Goal: Find specific page/section: Find specific page/section

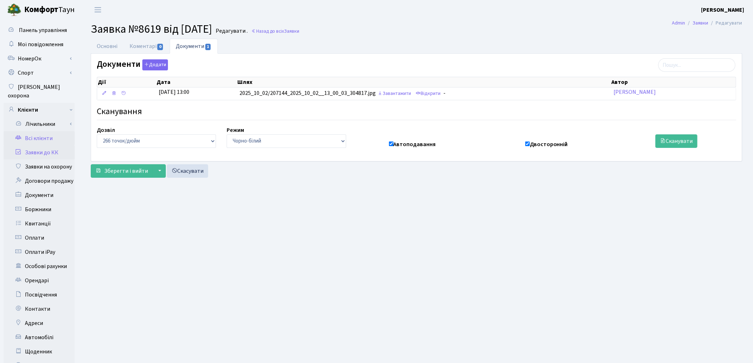
click at [39, 131] on link "Всі клієнти" at bounding box center [39, 138] width 71 height 14
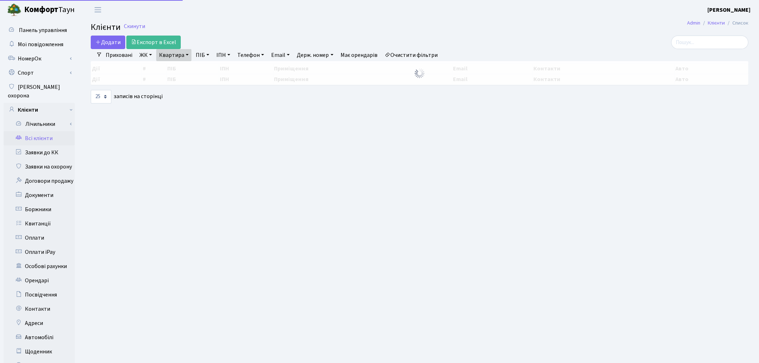
select select "25"
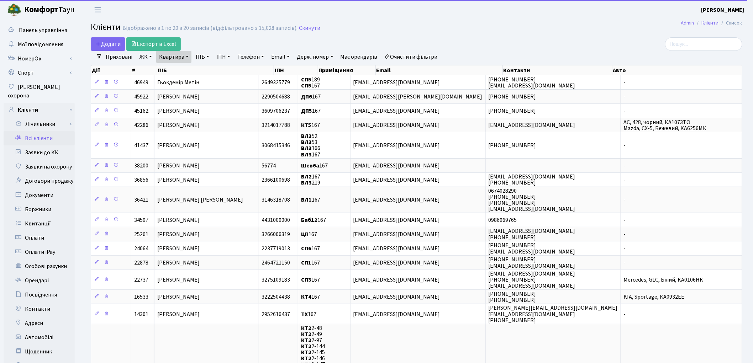
click at [418, 59] on link "Очистити фільтри" at bounding box center [411, 57] width 59 height 12
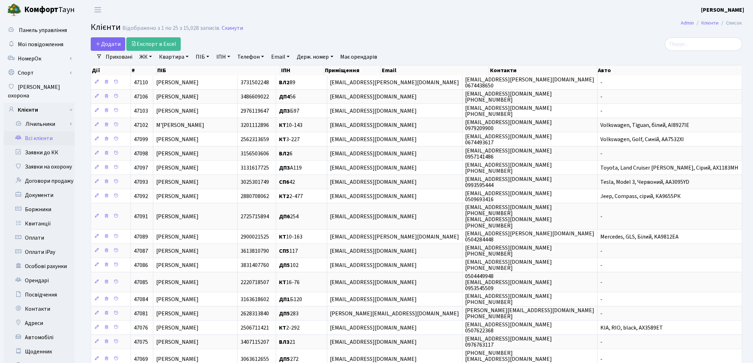
click at [173, 57] on link "Квартира" at bounding box center [173, 57] width 35 height 12
type input "220"
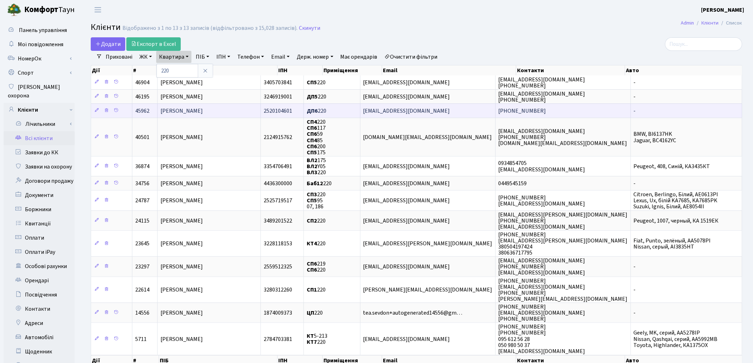
click at [184, 111] on span "Золотухіна Інна Іванівна" at bounding box center [181, 111] width 42 height 8
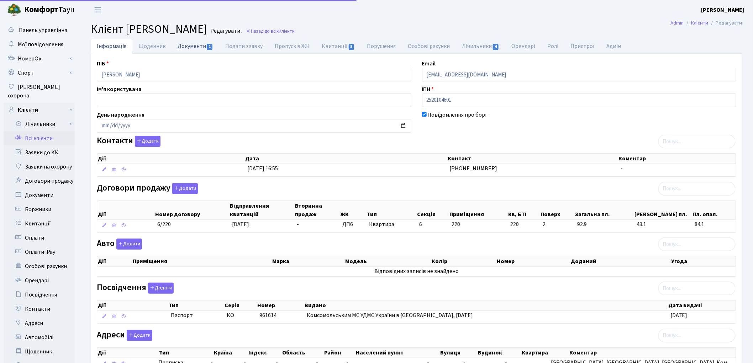
click at [190, 47] on link "Документи 1" at bounding box center [196, 46] width 48 height 15
select select "25"
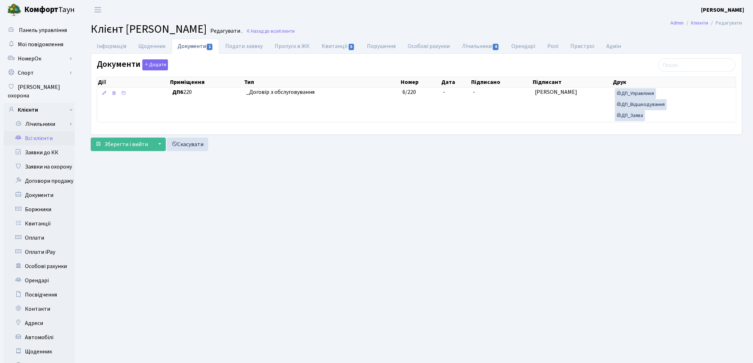
click at [40, 131] on link "Всі клієнти" at bounding box center [39, 138] width 71 height 14
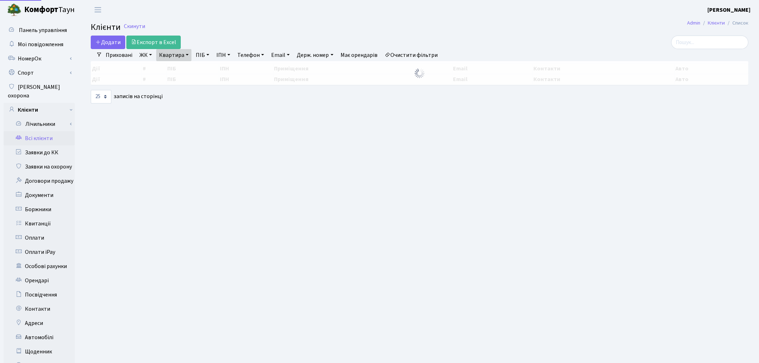
select select "25"
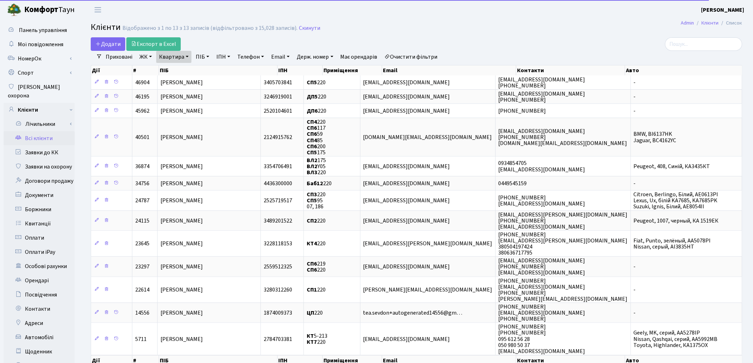
click at [417, 54] on link "Очистити фільтри" at bounding box center [411, 57] width 59 height 12
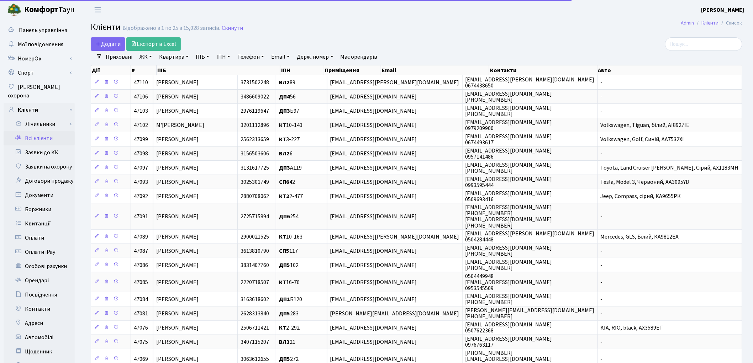
click at [171, 56] on link "Квартира" at bounding box center [173, 57] width 35 height 12
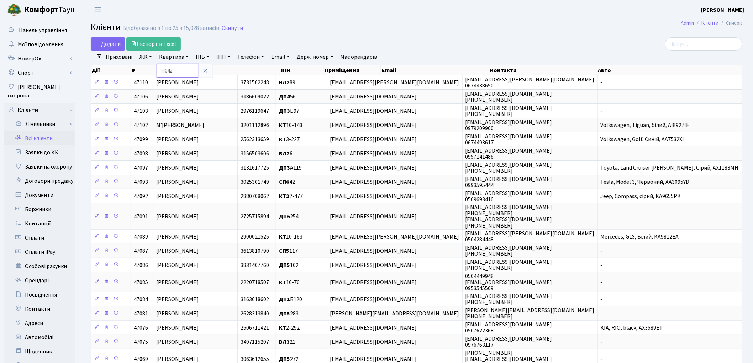
type input "П042"
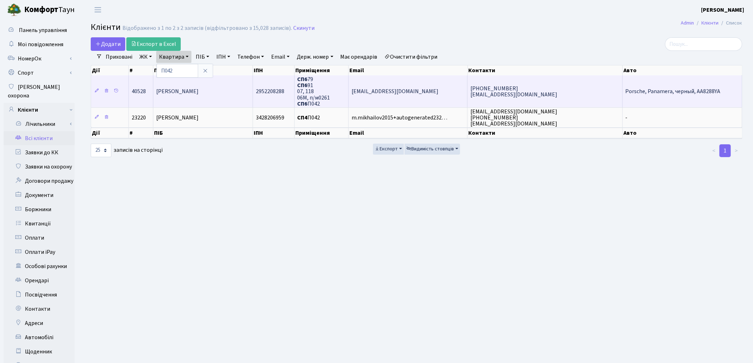
click at [179, 92] on span "Павлова Олена Олександрівна" at bounding box center [177, 92] width 42 height 8
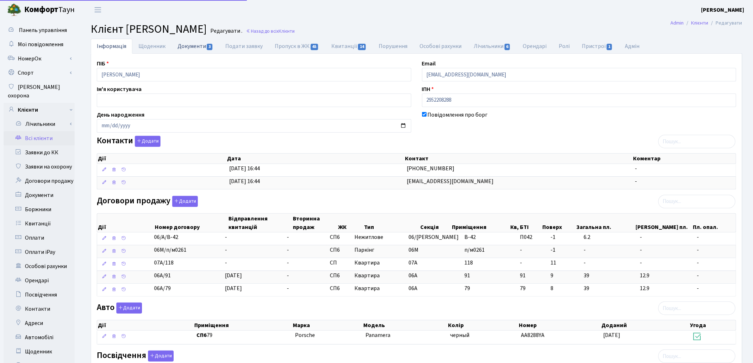
click at [181, 49] on link "Документи 3" at bounding box center [196, 46] width 48 height 15
select select "25"
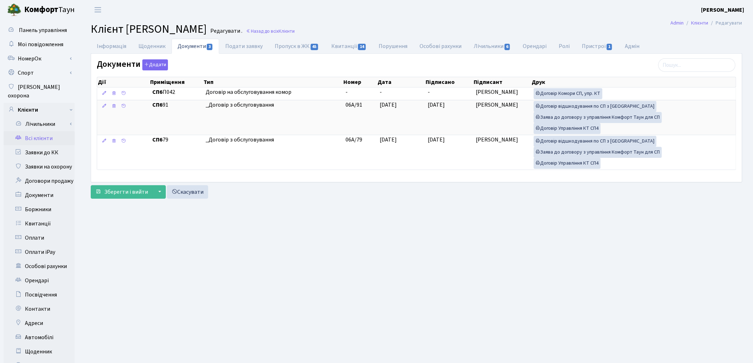
click at [38, 131] on link "Всі клієнти" at bounding box center [39, 138] width 71 height 14
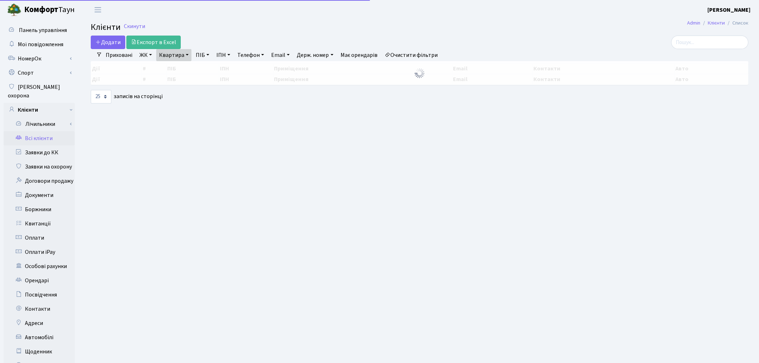
select select "25"
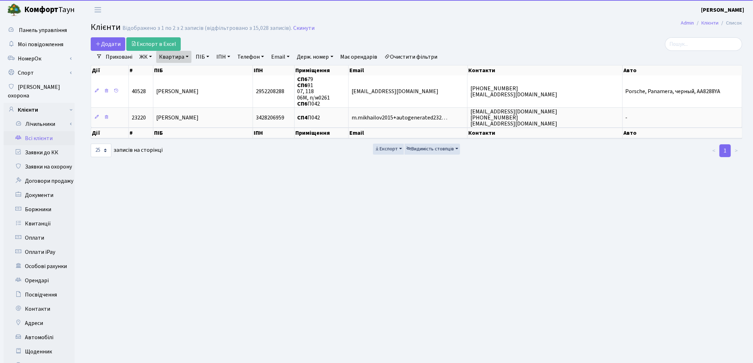
click at [174, 56] on link "Квартира" at bounding box center [173, 57] width 35 height 12
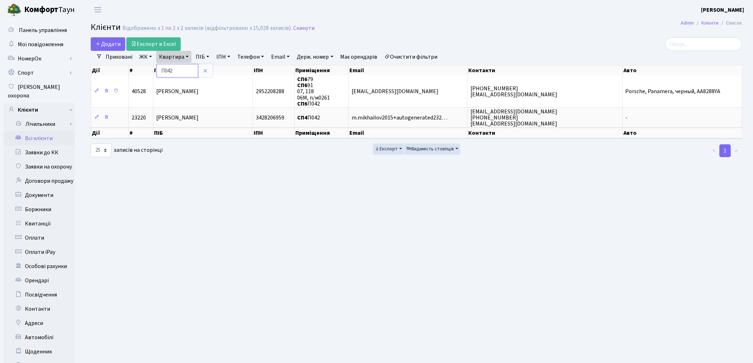
click at [179, 69] on input "П042" at bounding box center [178, 71] width 42 height 14
type input "П"
type input "105"
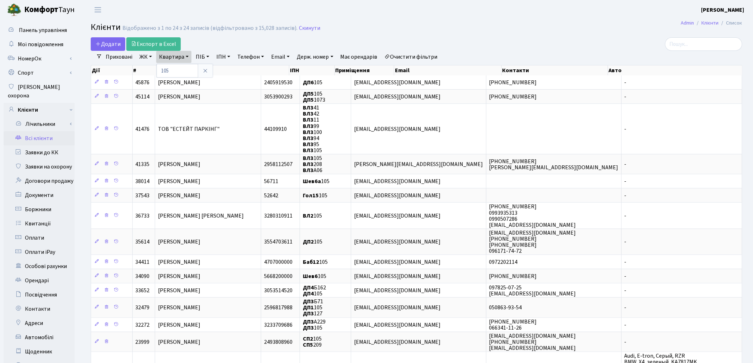
click at [147, 60] on link "ЖК" at bounding box center [146, 57] width 18 height 12
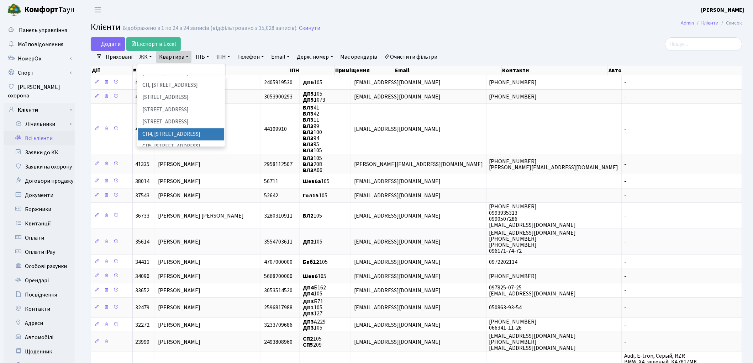
click at [172, 128] on li "СП4, Столичне шосе, 5" at bounding box center [181, 134] width 86 height 12
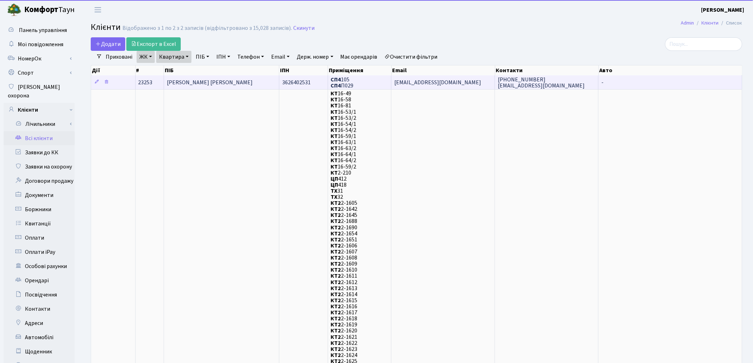
click at [175, 87] on td "Балякін Артур Олександрович" at bounding box center [222, 82] width 116 height 14
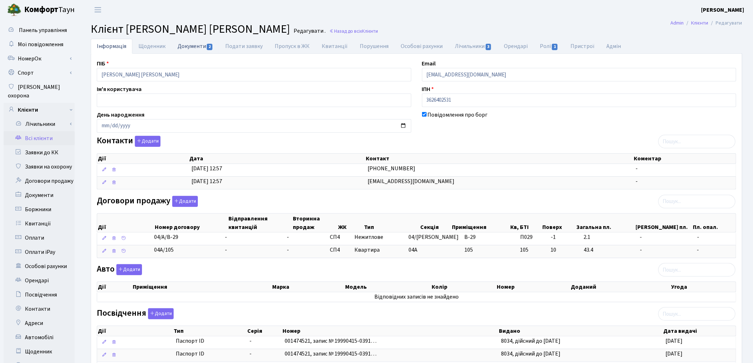
click at [180, 48] on link "Документи 2" at bounding box center [196, 46] width 48 height 15
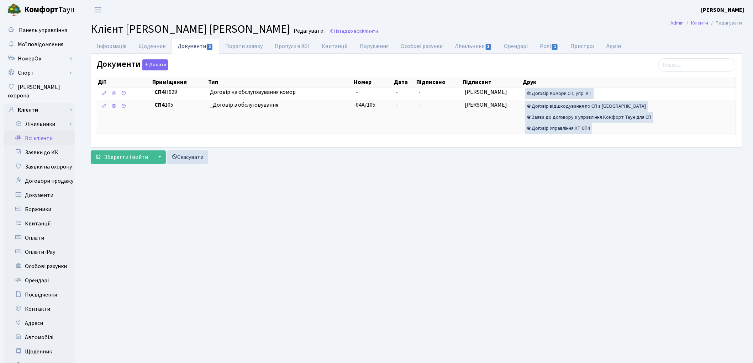
click at [35, 131] on link "Всі клієнти" at bounding box center [39, 138] width 71 height 14
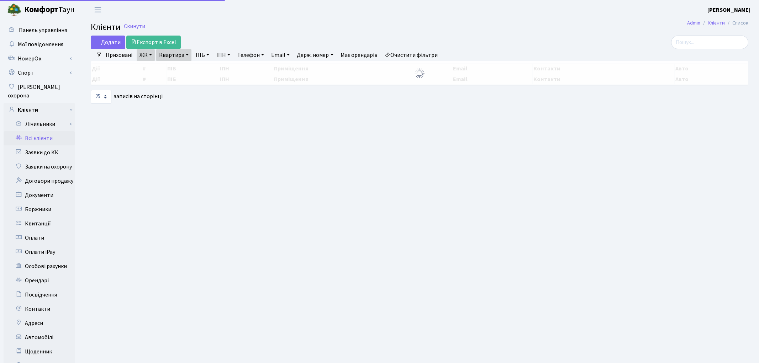
select select "25"
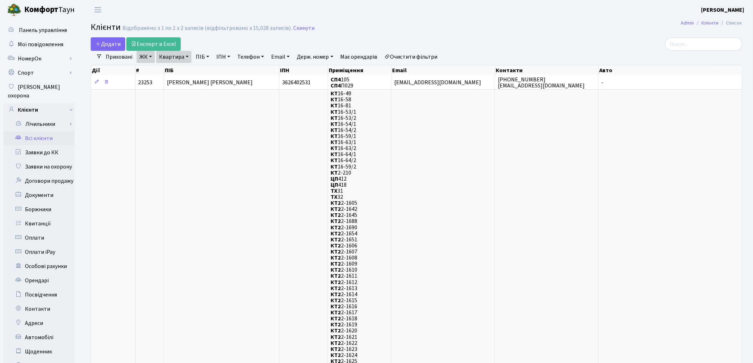
click at [406, 56] on link "Очистити фільтри" at bounding box center [411, 57] width 59 height 12
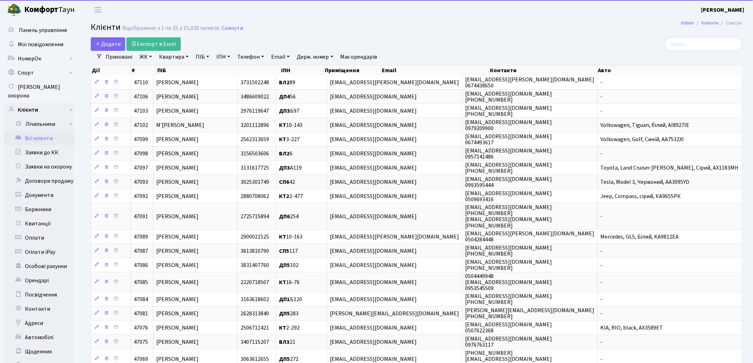
click at [203, 58] on link "ПІБ" at bounding box center [202, 57] width 19 height 12
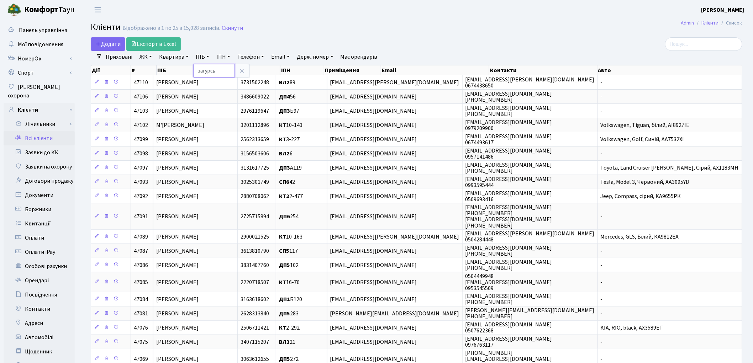
type input "загурсь"
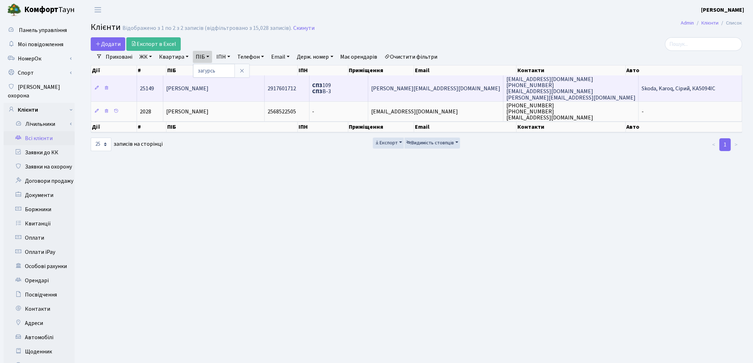
click at [209, 91] on span "[PERSON_NAME]" at bounding box center [187, 89] width 42 height 8
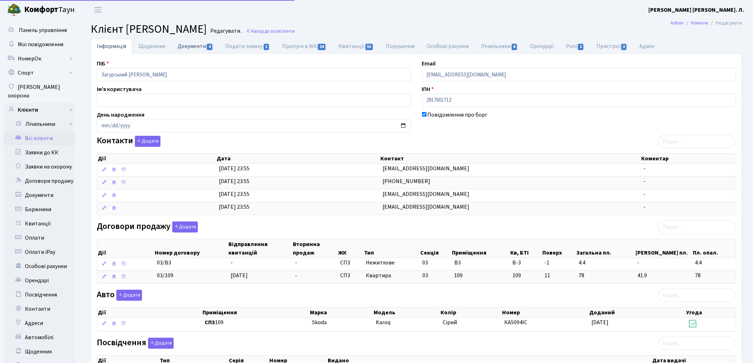
click at [190, 53] on link "Документи 4" at bounding box center [196, 46] width 48 height 15
select select "25"
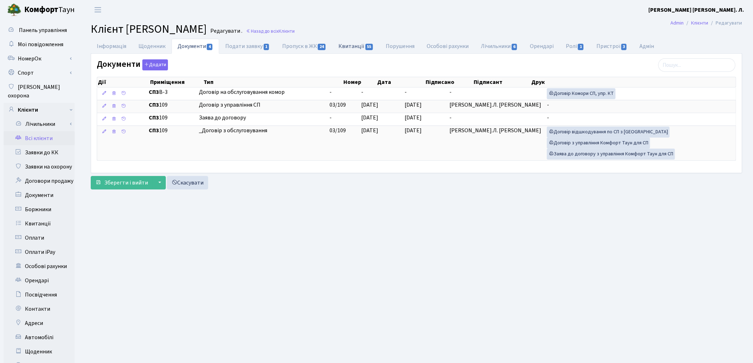
click at [342, 46] on link "Квитанції 55" at bounding box center [355, 46] width 47 height 15
select select "25"
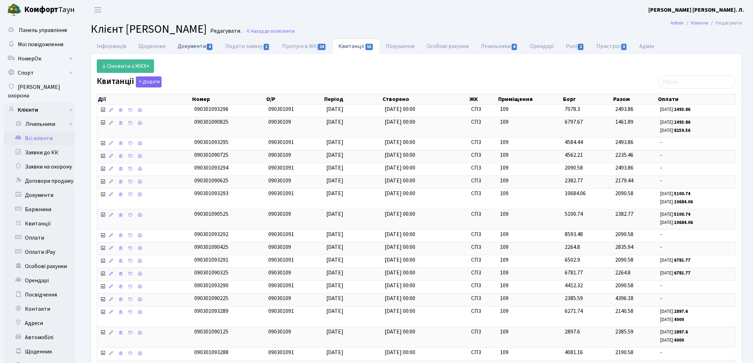
click at [188, 45] on link "Документи 4" at bounding box center [196, 46] width 48 height 15
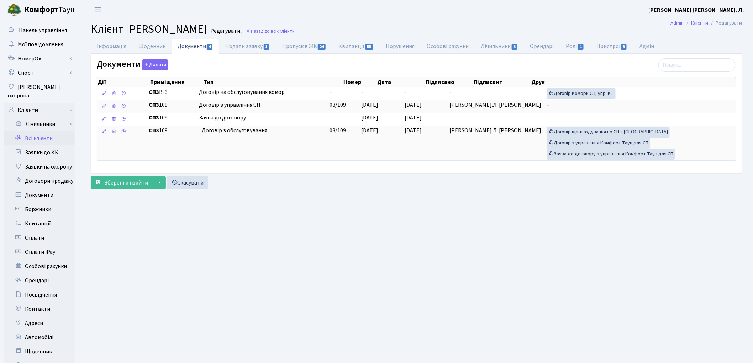
click at [659, 237] on main "Admin Клієнти Редагувати Клієнт Загурський Роман Станіславович Редагувати . Наз…" at bounding box center [416, 227] width 673 height 414
click at [37, 131] on link "Всі клієнти" at bounding box center [39, 138] width 71 height 14
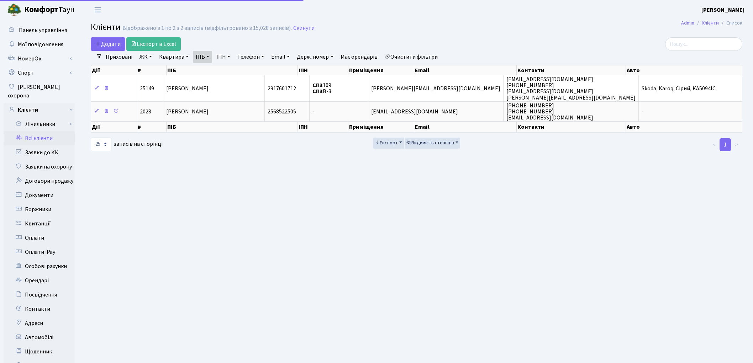
select select "25"
click at [415, 54] on link "Очистити фільтри" at bounding box center [411, 57] width 59 height 12
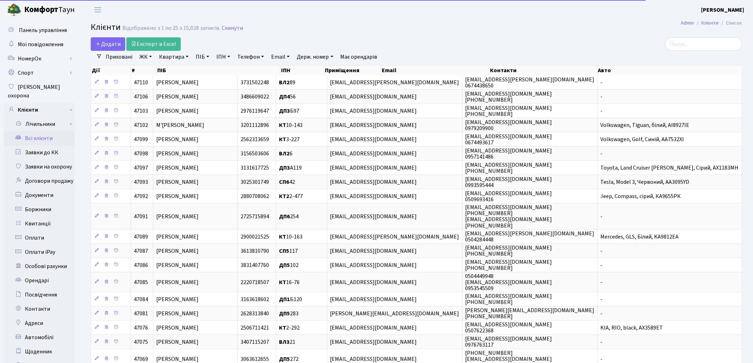
click at [168, 56] on link "Квартира" at bounding box center [173, 57] width 35 height 12
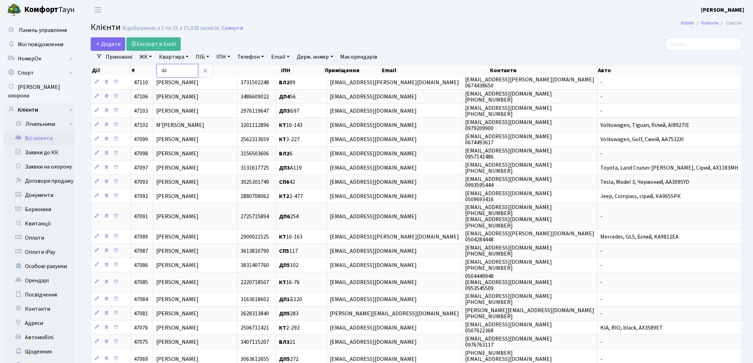
type input "44"
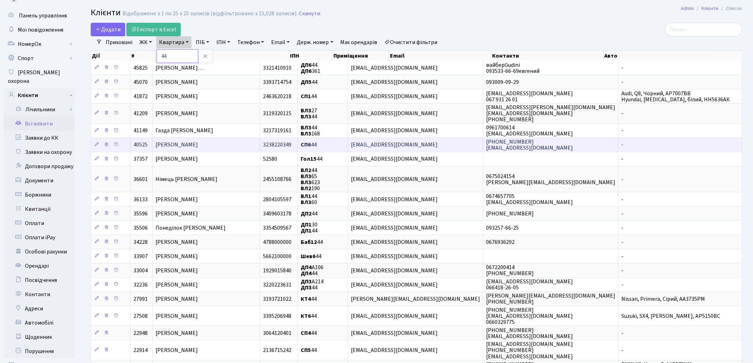
scroll to position [39, 0]
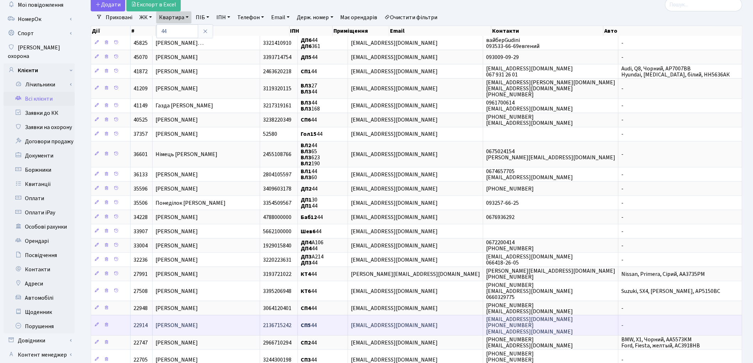
click at [198, 325] on span "[PERSON_NAME]" at bounding box center [176, 326] width 42 height 8
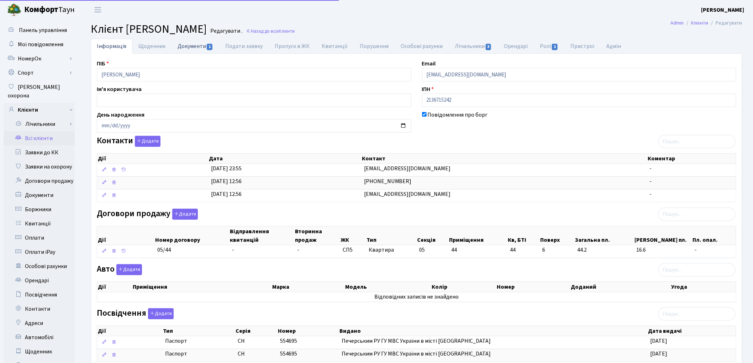
click at [193, 46] on link "Документи 1" at bounding box center [196, 46] width 48 height 15
select select "25"
